Goal: Information Seeking & Learning: Learn about a topic

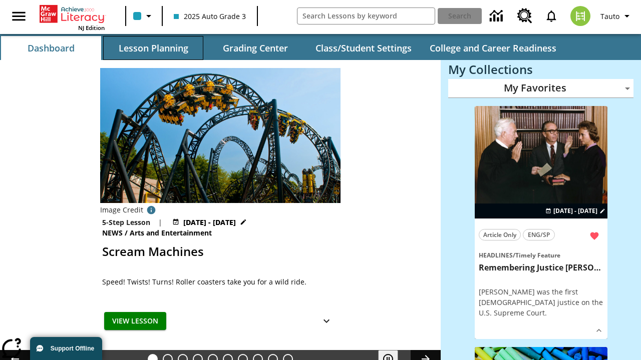
click at [153, 48] on button "Lesson Planning" at bounding box center [153, 48] width 100 height 24
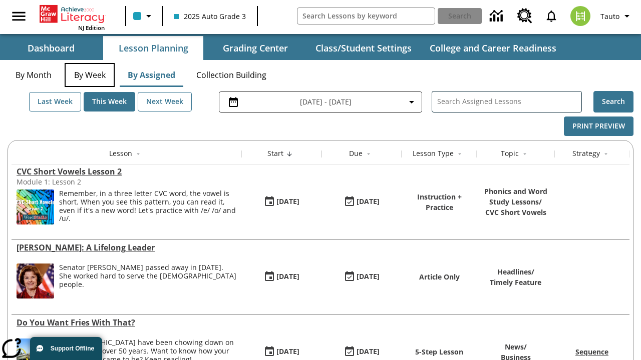
click at [90, 75] on button "By Week" at bounding box center [90, 75] width 50 height 24
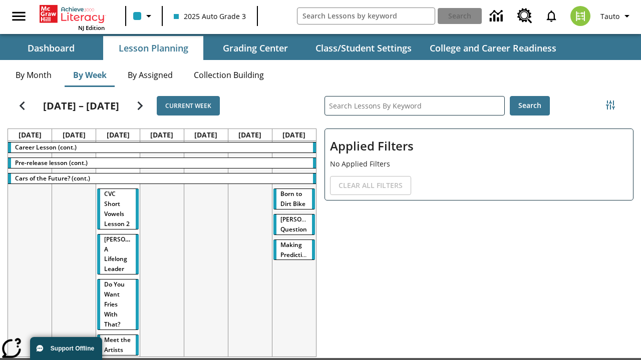
drag, startPoint x: 110, startPoint y: 194, endPoint x: 294, endPoint y: 251, distance: 192.8
click at [294, 251] on tr "Career Lesson (cont.) Pre-release lesson (cont.) Cars of the Future? (cont.) CV…" at bounding box center [162, 308] width 308 height 335
